Goal: Information Seeking & Learning: Learn about a topic

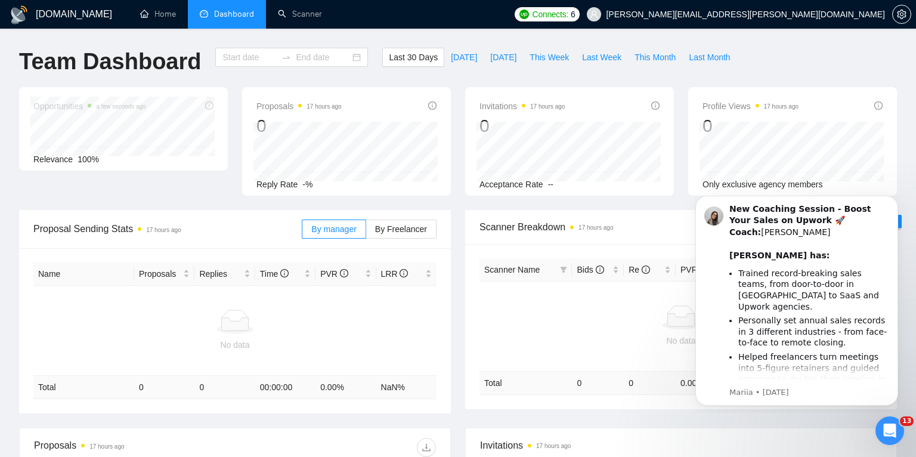
type input "[DATE]"
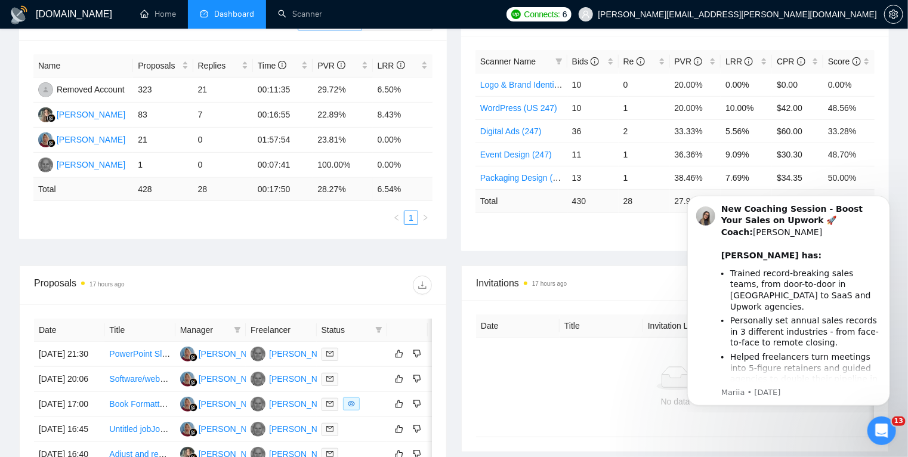
scroll to position [209, 0]
click at [293, 10] on link "Scanner" at bounding box center [300, 14] width 44 height 10
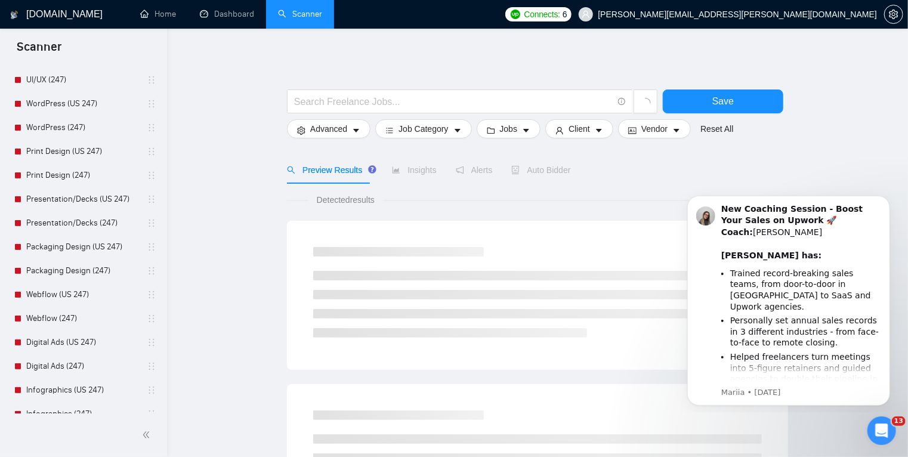
scroll to position [125, 0]
click at [227, 15] on link "Dashboard" at bounding box center [227, 14] width 54 height 10
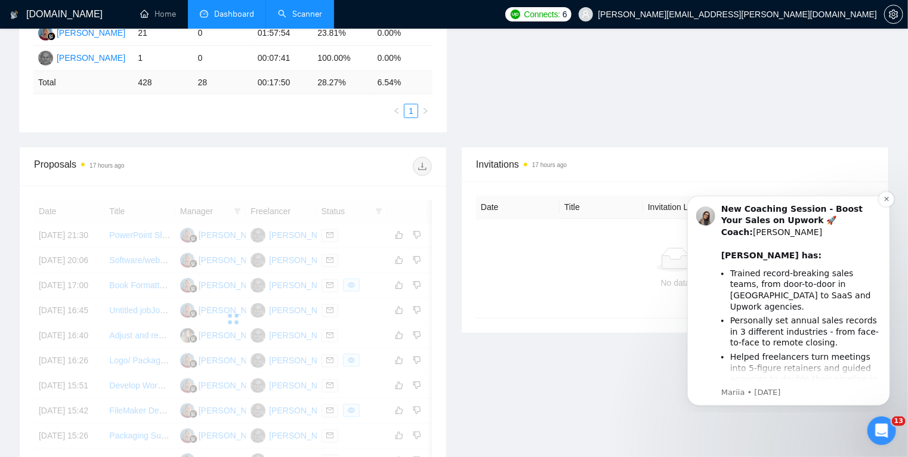
scroll to position [339, 0]
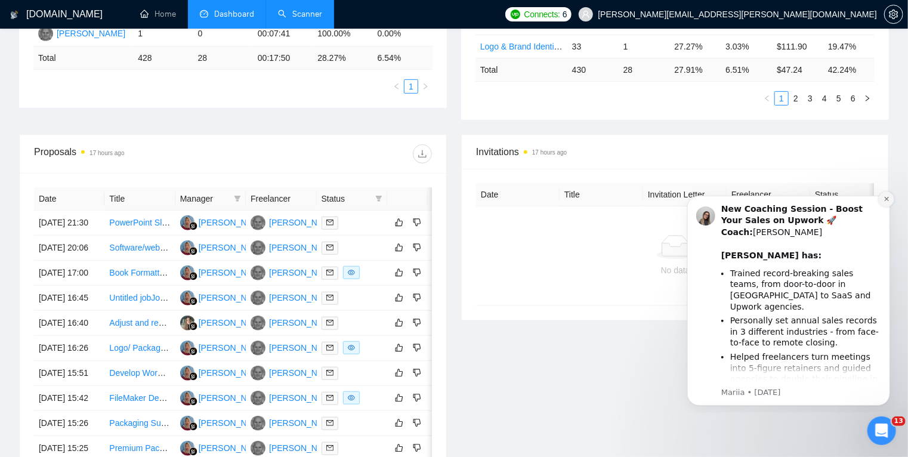
click at [887, 196] on icon "Dismiss notification" at bounding box center [885, 198] width 7 height 7
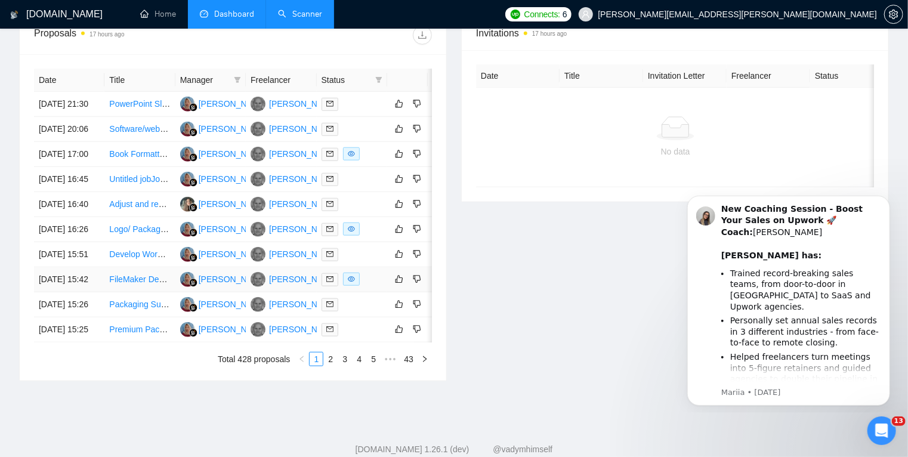
scroll to position [457, 0]
click at [91, 168] on td "[DATE] 17:00" at bounding box center [69, 155] width 70 height 25
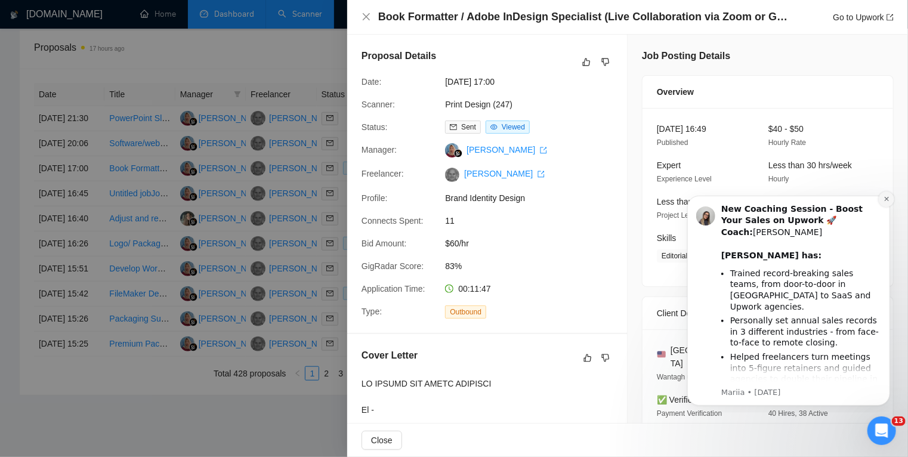
click at [884, 199] on icon "Dismiss notification" at bounding box center [885, 198] width 7 height 7
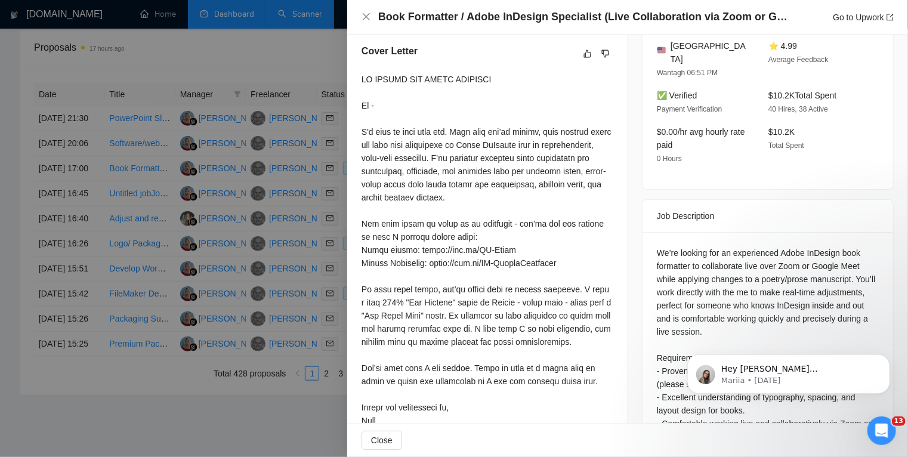
scroll to position [305, 0]
click at [0, 227] on div at bounding box center [454, 228] width 908 height 457
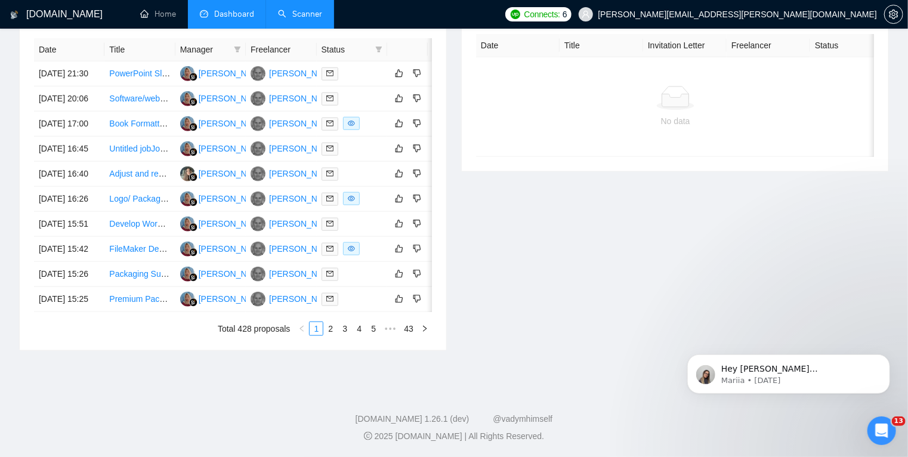
scroll to position [574, 0]
click at [91, 248] on td "[DATE] 15:42" at bounding box center [69, 249] width 70 height 25
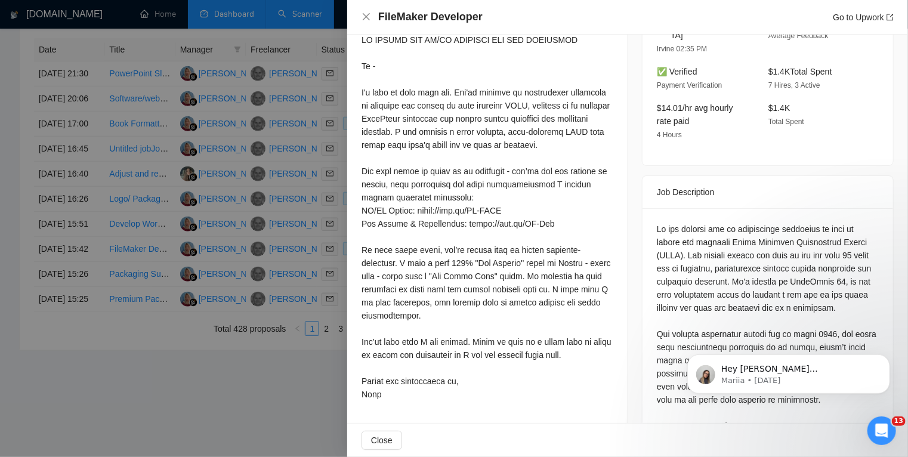
scroll to position [343, 0]
copy div "HRIS"
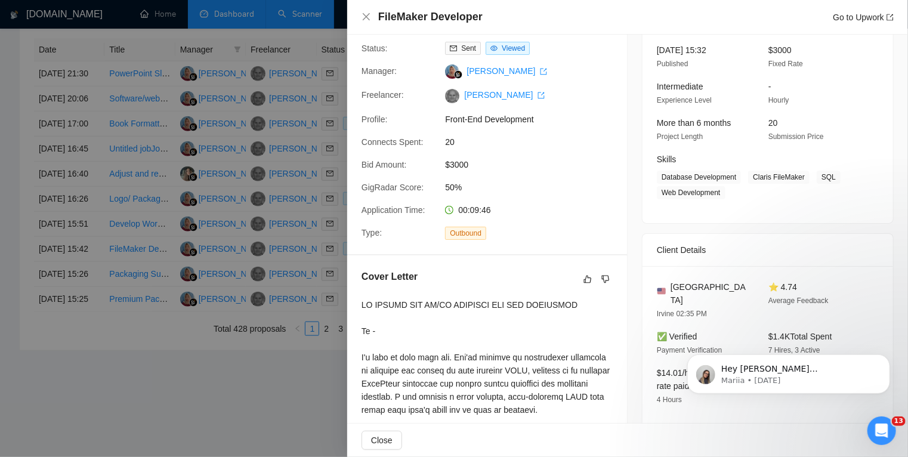
scroll to position [78, 0]
click at [175, 351] on div at bounding box center [454, 228] width 908 height 457
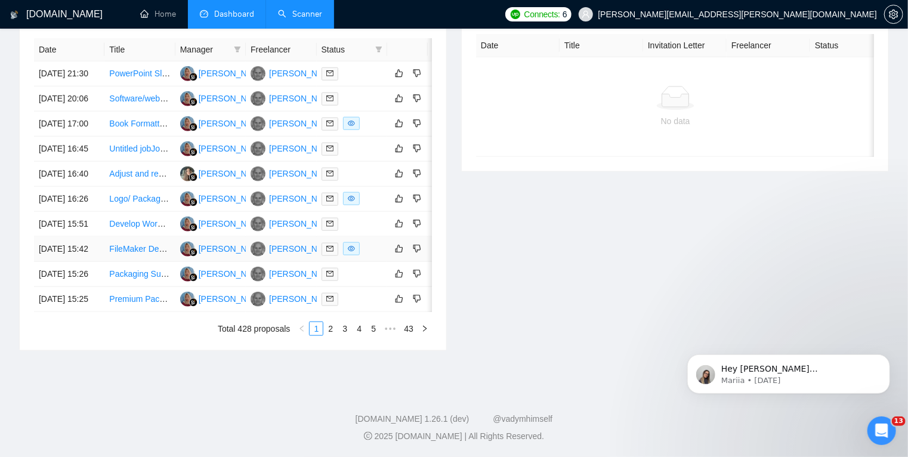
scroll to position [558, 0]
click at [329, 335] on link "2" at bounding box center [330, 328] width 13 height 13
click at [94, 292] on td "[DATE] 13:54" at bounding box center [69, 299] width 70 height 25
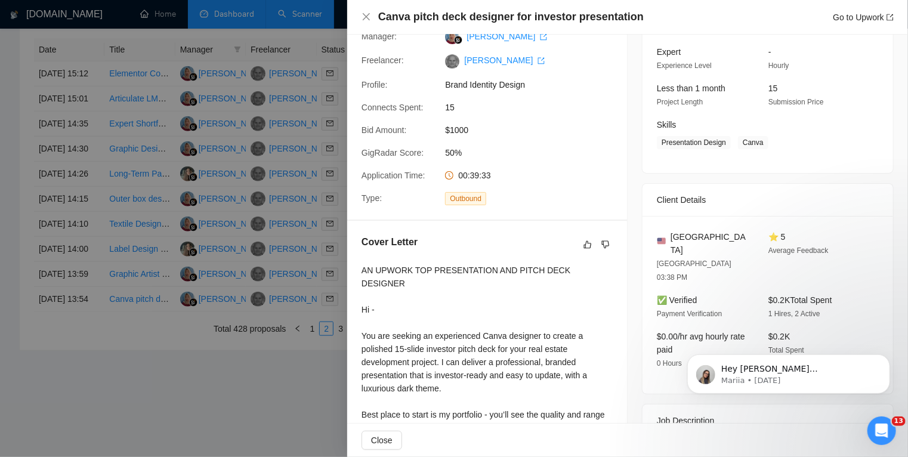
scroll to position [114, 0]
click at [128, 370] on div at bounding box center [454, 228] width 908 height 457
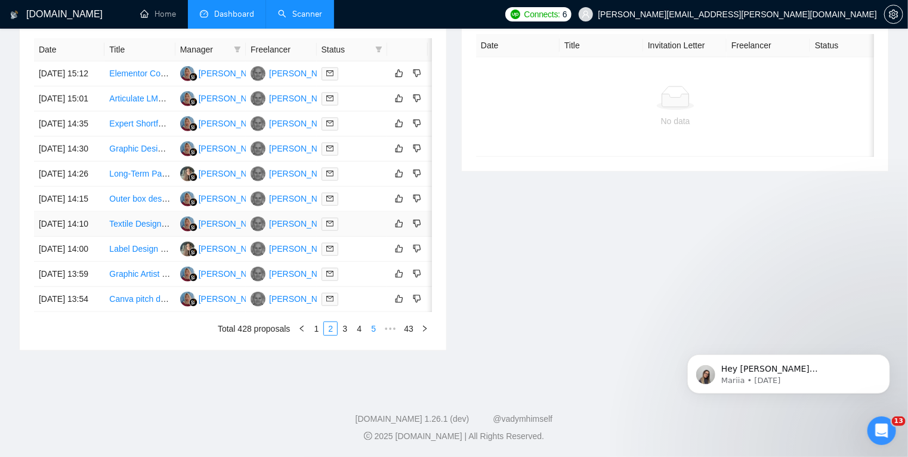
scroll to position [580, 0]
click at [348, 335] on link "3" at bounding box center [344, 328] width 13 height 13
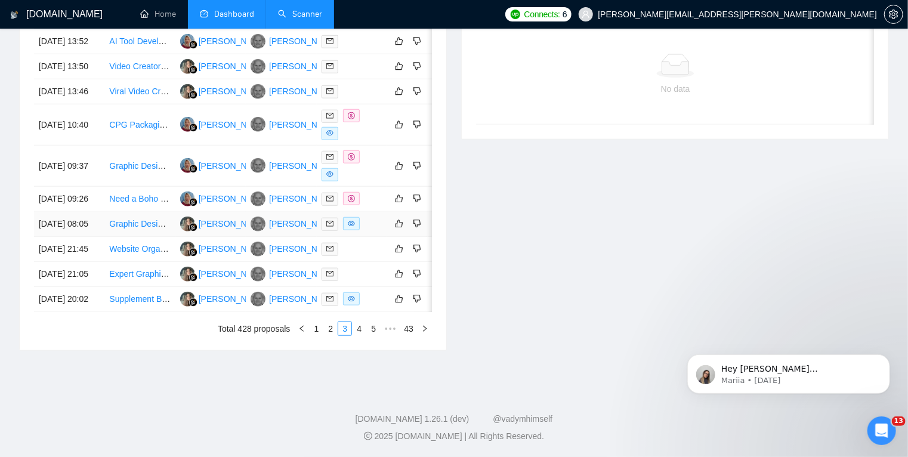
click at [374, 217] on div at bounding box center [351, 224] width 61 height 14
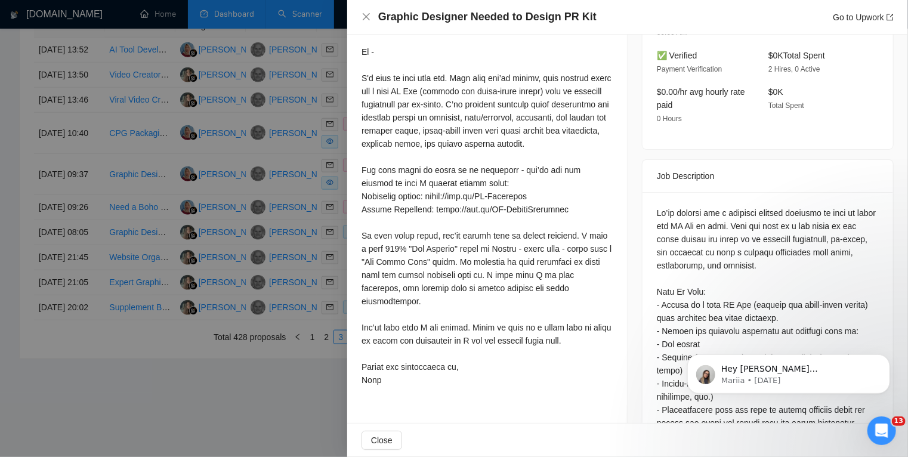
scroll to position [382, 0]
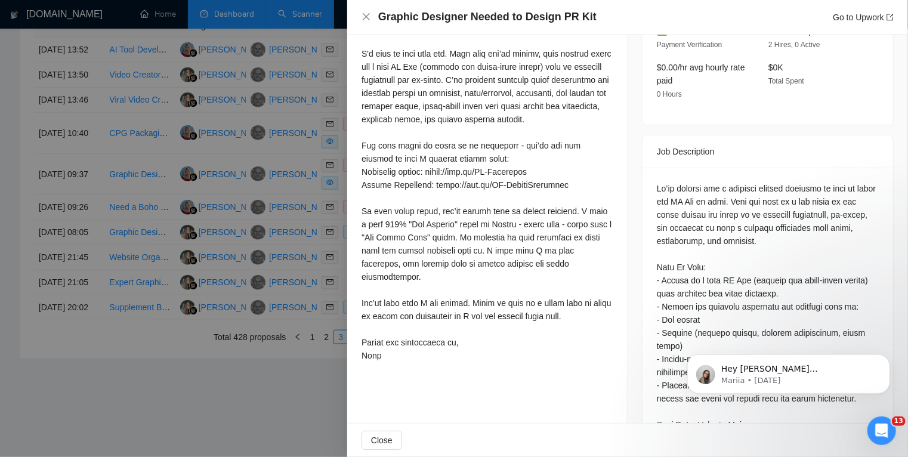
click at [0, 246] on div at bounding box center [454, 228] width 908 height 457
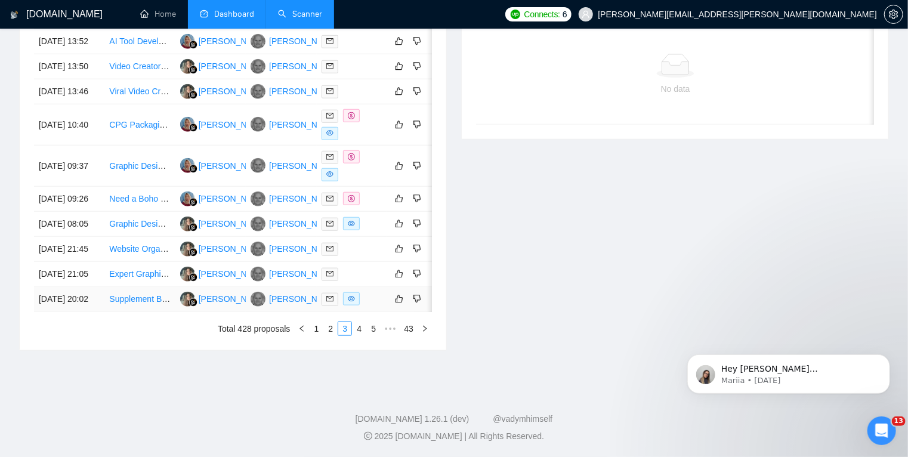
scroll to position [580, 0]
click at [374, 217] on div at bounding box center [351, 224] width 61 height 14
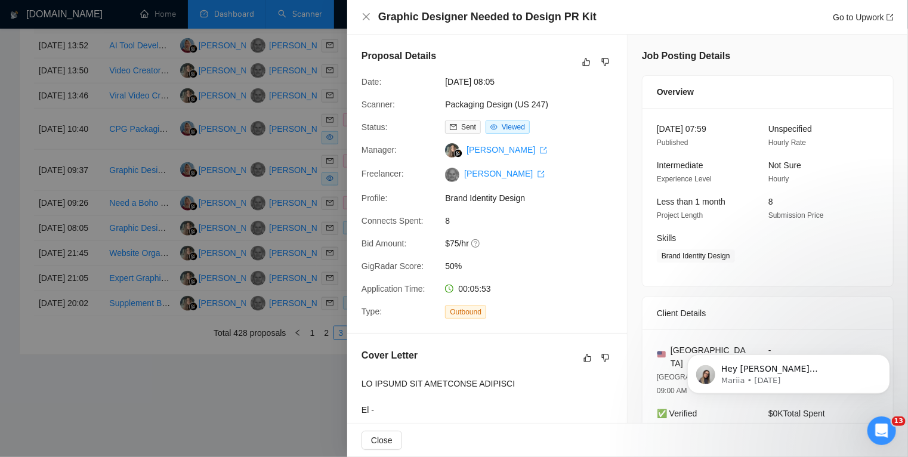
scroll to position [529, 0]
click at [167, 395] on div at bounding box center [454, 228] width 908 height 457
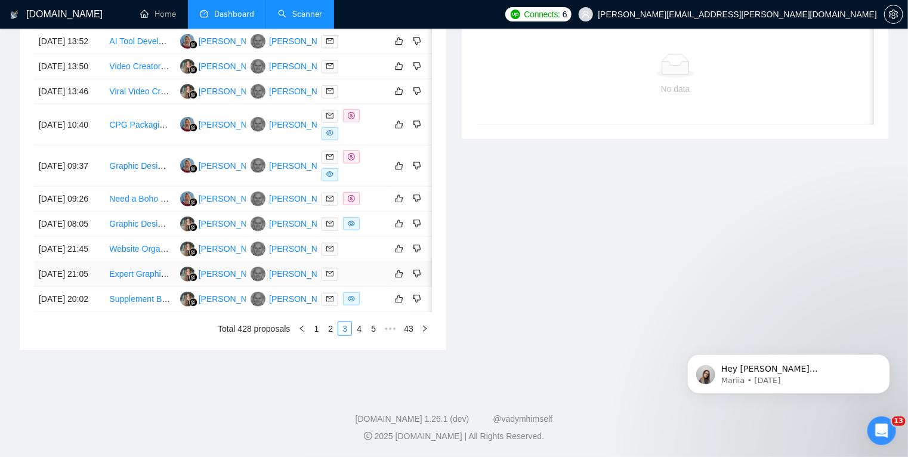
click at [359, 287] on td at bounding box center [352, 274] width 70 height 25
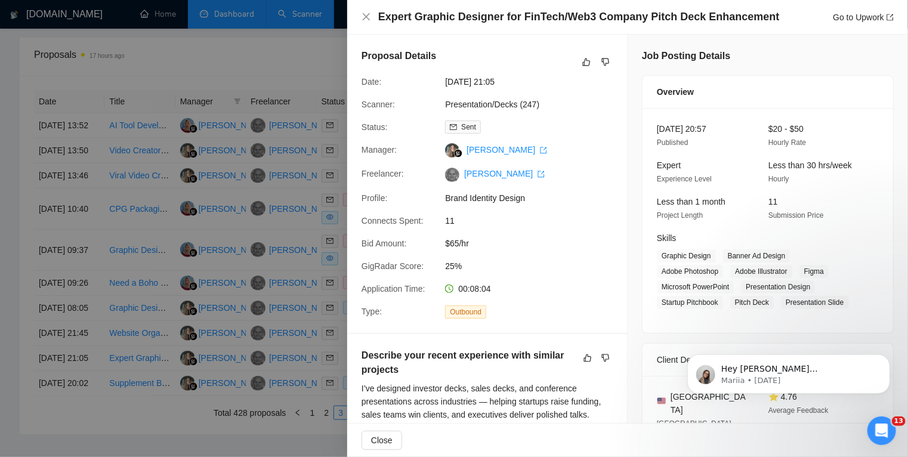
scroll to position [448, 0]
click at [7, 335] on div at bounding box center [454, 228] width 908 height 457
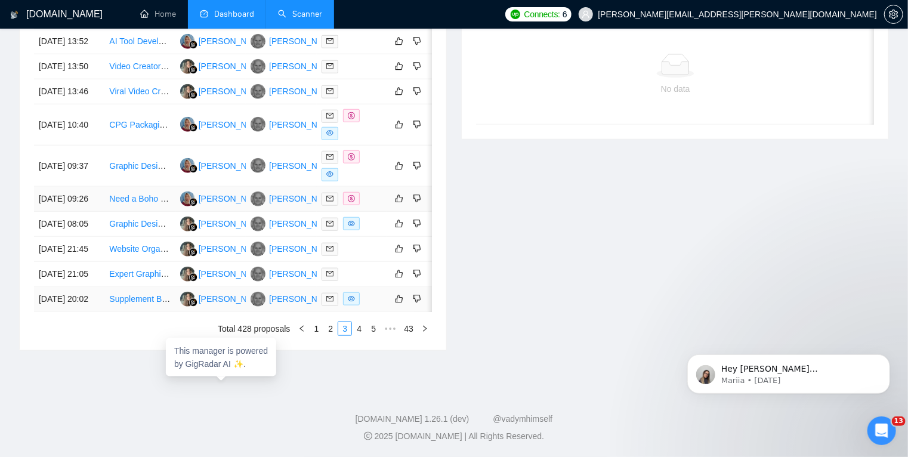
scroll to position [543, 0]
click at [360, 335] on link "4" at bounding box center [358, 328] width 13 height 13
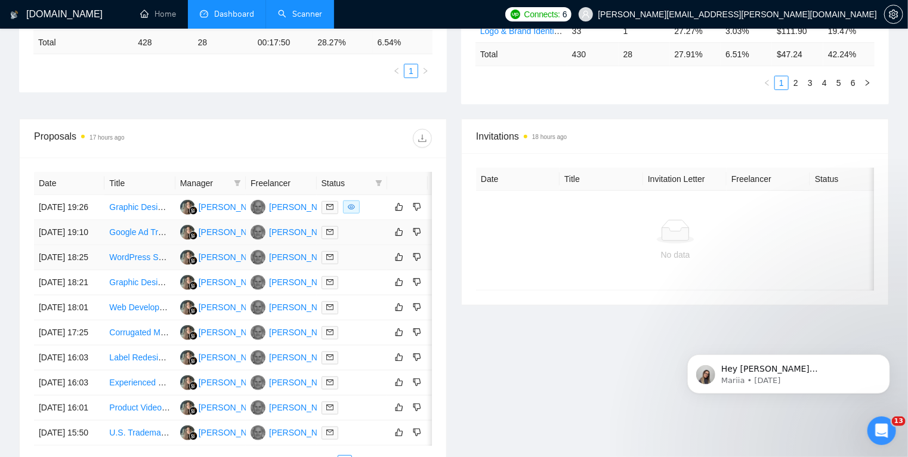
scroll to position [353, 0]
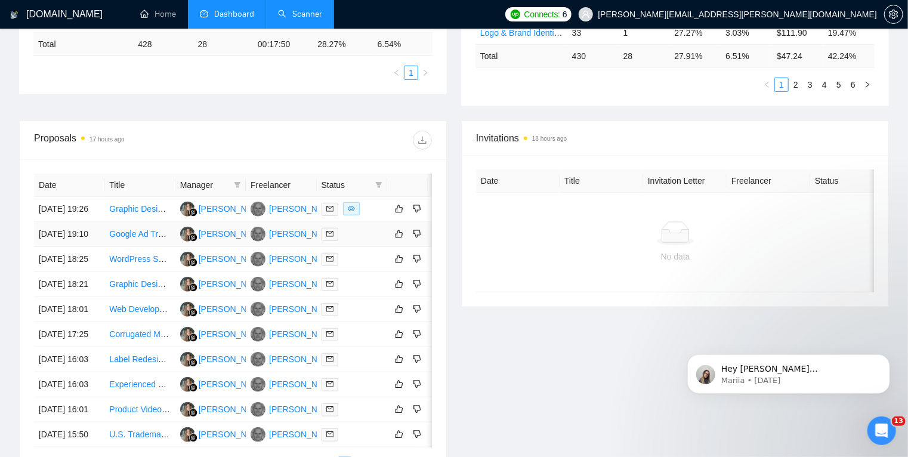
click at [365, 247] on td at bounding box center [352, 234] width 70 height 25
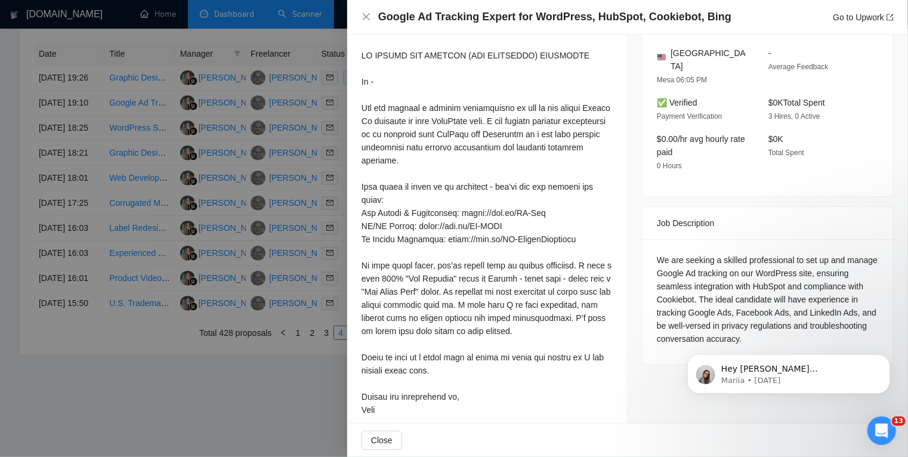
scroll to position [529, 0]
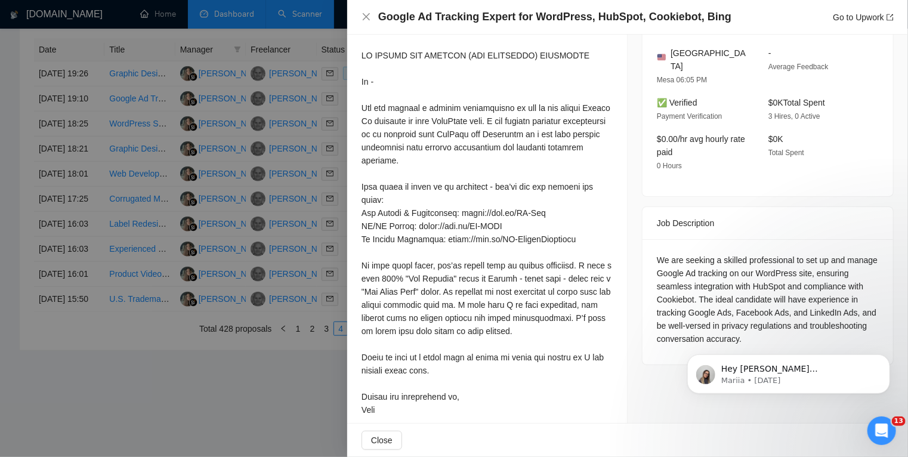
click at [278, 386] on div at bounding box center [454, 228] width 908 height 457
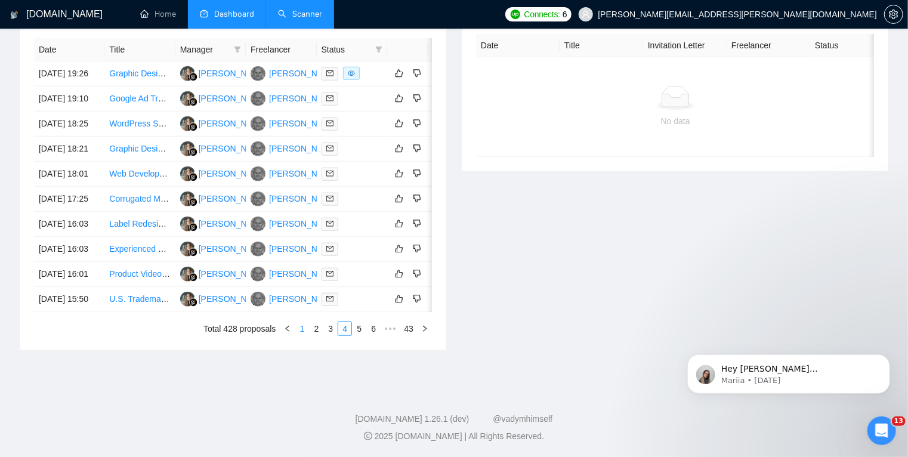
click at [301, 335] on link "1" at bounding box center [301, 328] width 13 height 13
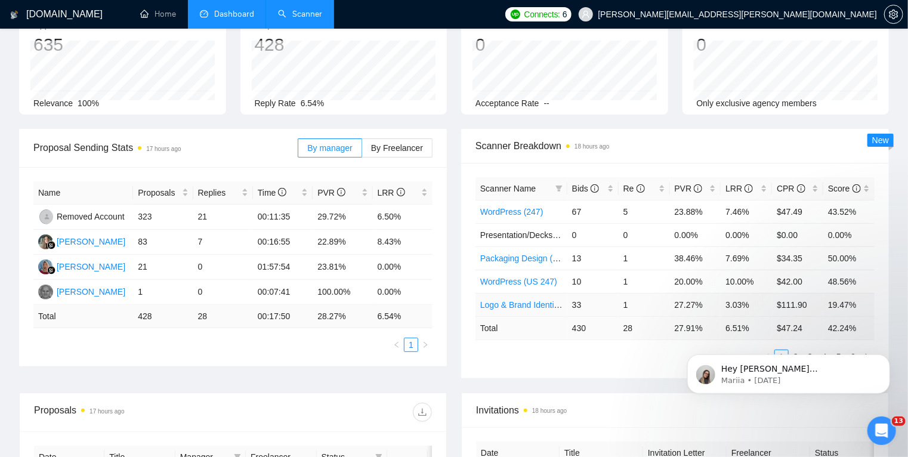
scroll to position [108, 0]
